Goal: Transaction & Acquisition: Purchase product/service

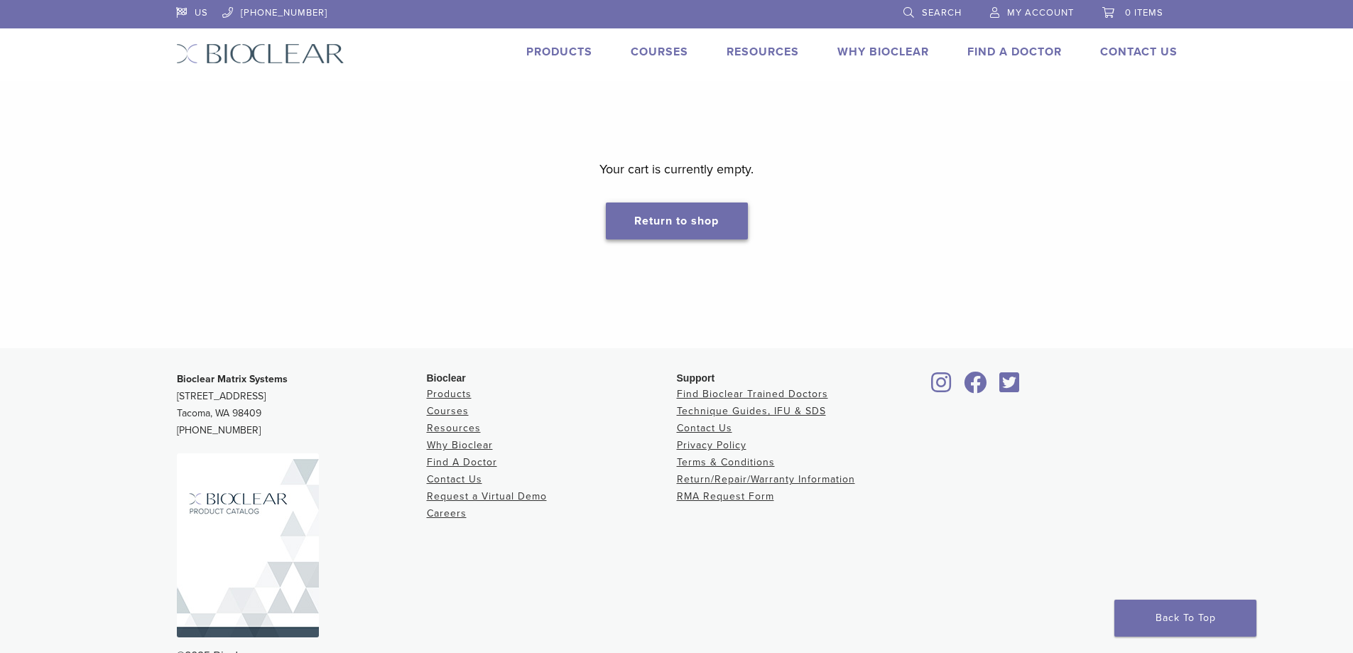
click at [681, 207] on link "Return to shop" at bounding box center [677, 220] width 142 height 37
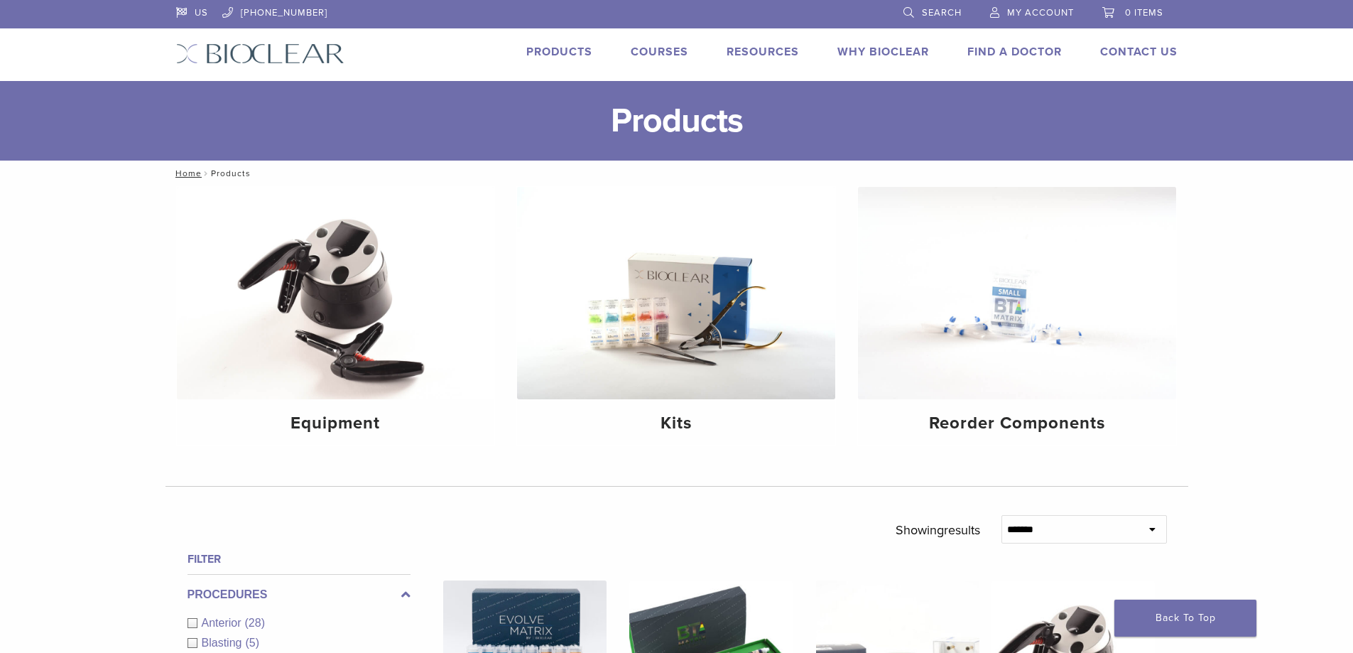
click at [1046, 12] on span "My Account" at bounding box center [1040, 12] width 67 height 11
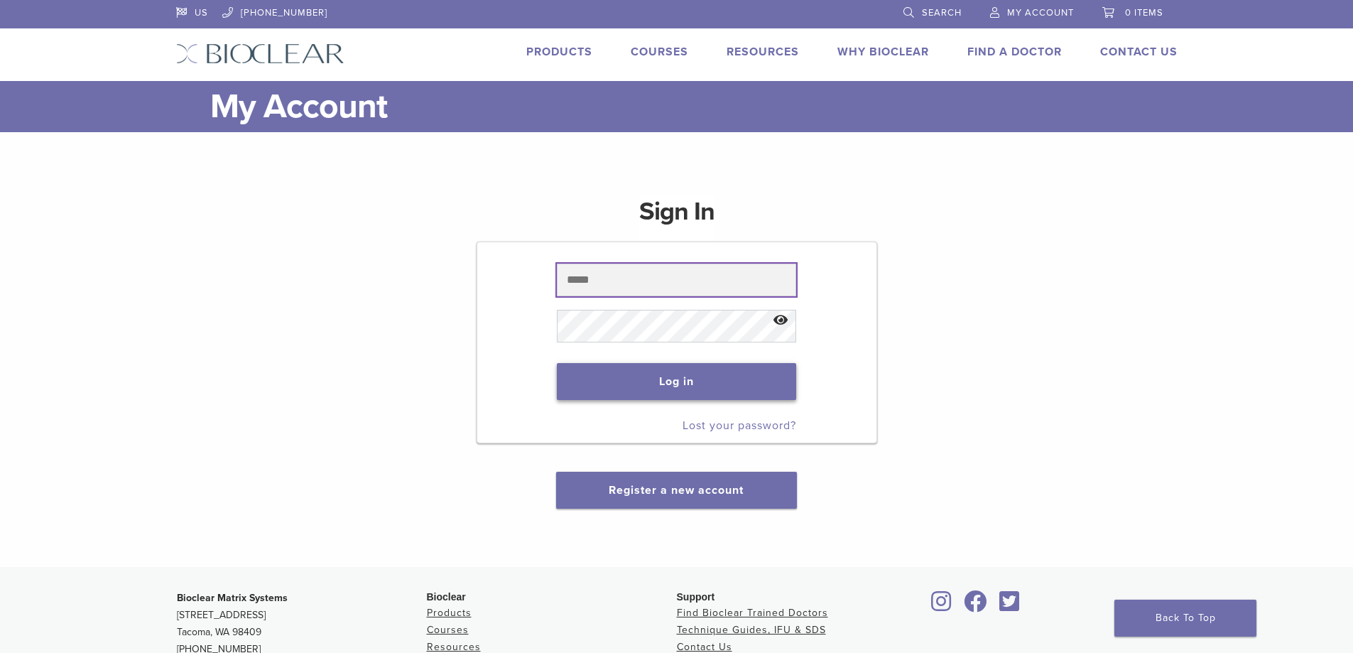
type input "**********"
click at [732, 393] on button "Log in" at bounding box center [676, 381] width 239 height 37
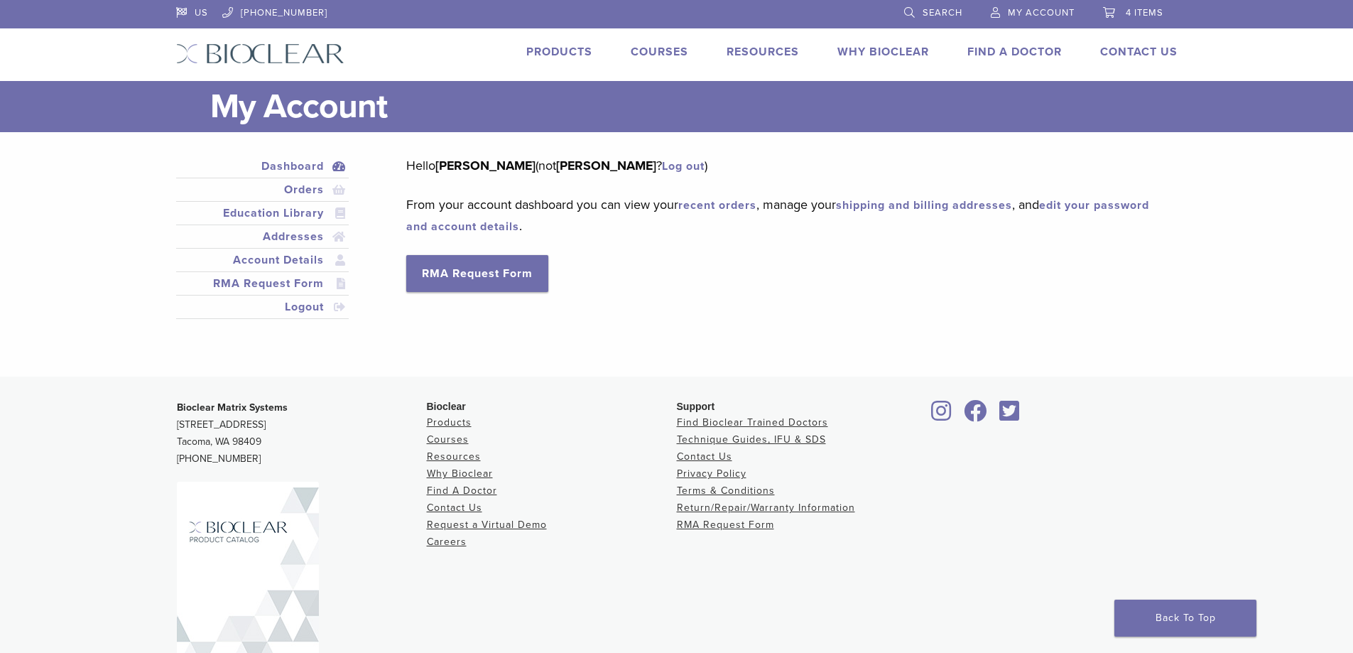
click at [1148, 11] on span "4 items" at bounding box center [1145, 12] width 38 height 11
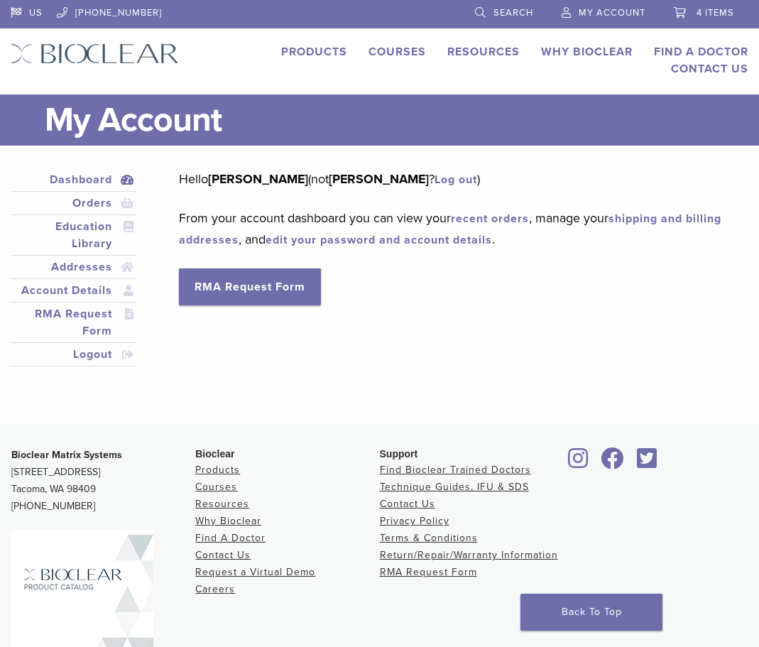
click at [717, 16] on span "4 items" at bounding box center [716, 12] width 38 height 11
click at [726, 9] on span "4 items" at bounding box center [716, 12] width 38 height 11
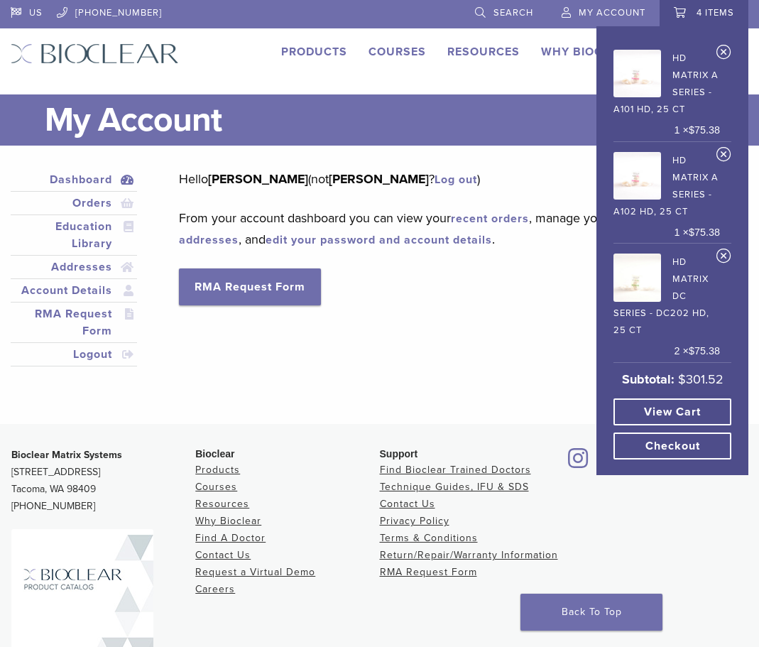
click at [705, 406] on link "View cart" at bounding box center [673, 412] width 118 height 27
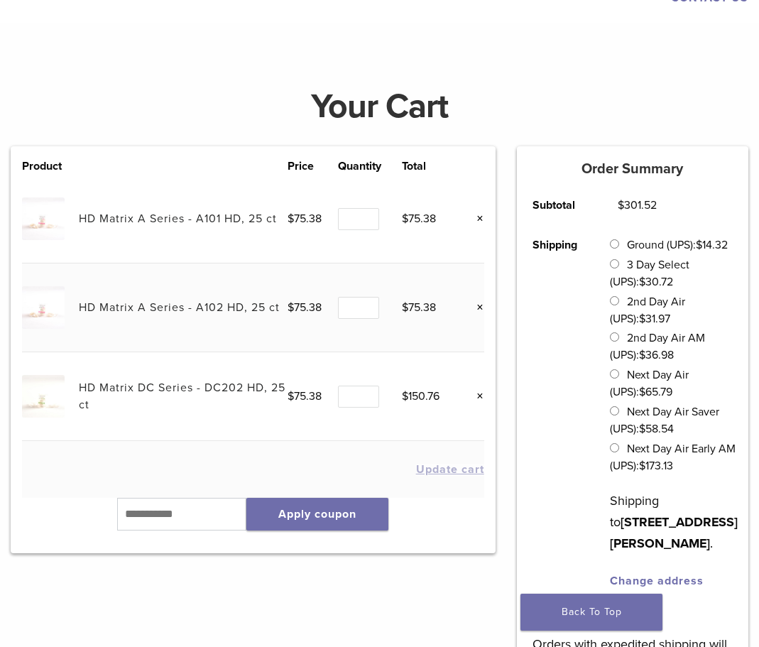
scroll to position [142, 0]
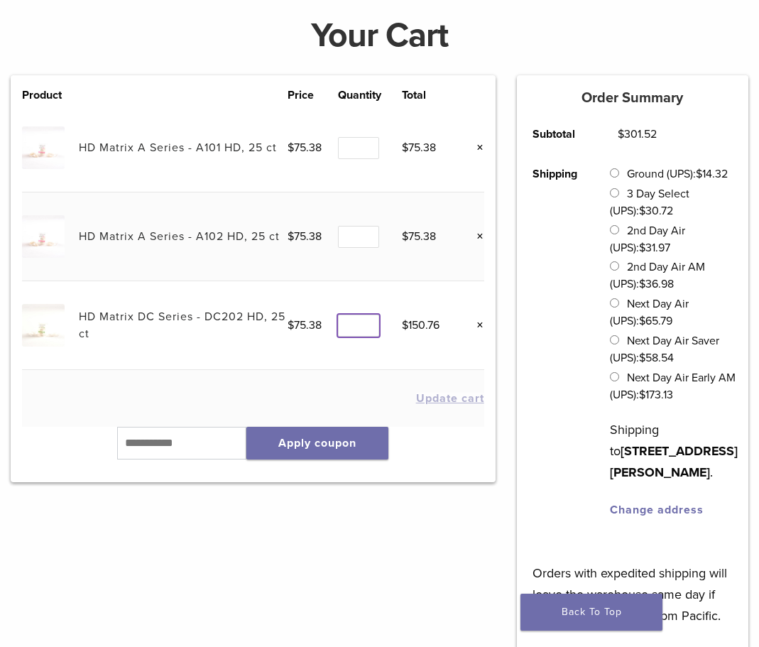
type input "*"
click at [369, 328] on input "*" at bounding box center [358, 326] width 41 height 22
click at [451, 395] on button "Update cart" at bounding box center [450, 398] width 68 height 11
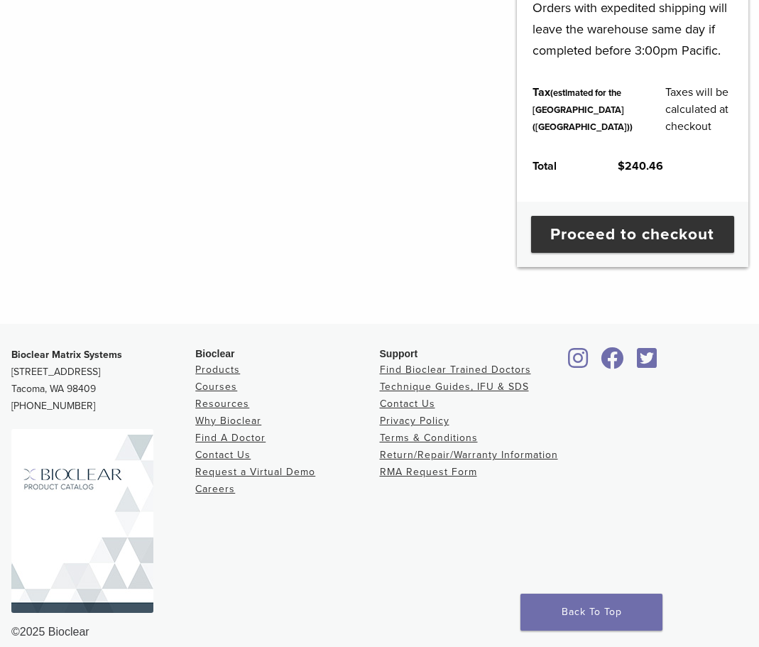
scroll to position [706, 0]
